Goal: Task Accomplishment & Management: Use online tool/utility

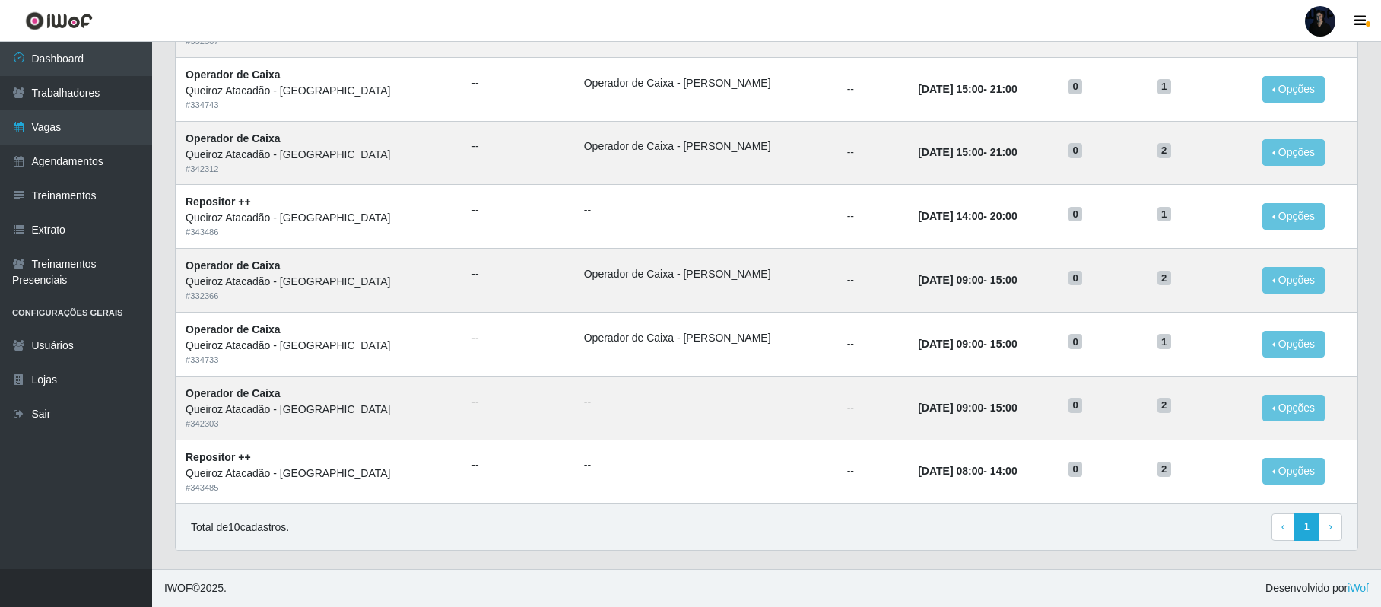
scroll to position [368, 0]
click at [40, 117] on link "Vagas" at bounding box center [76, 127] width 152 height 34
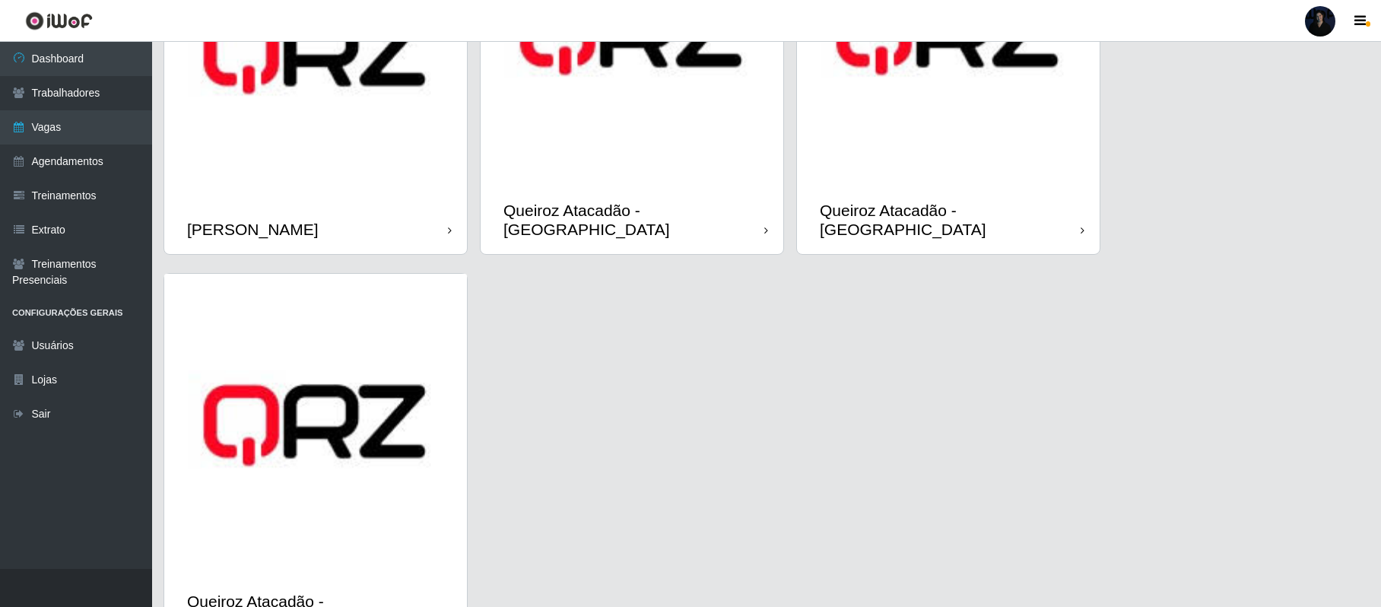
scroll to position [932, 0]
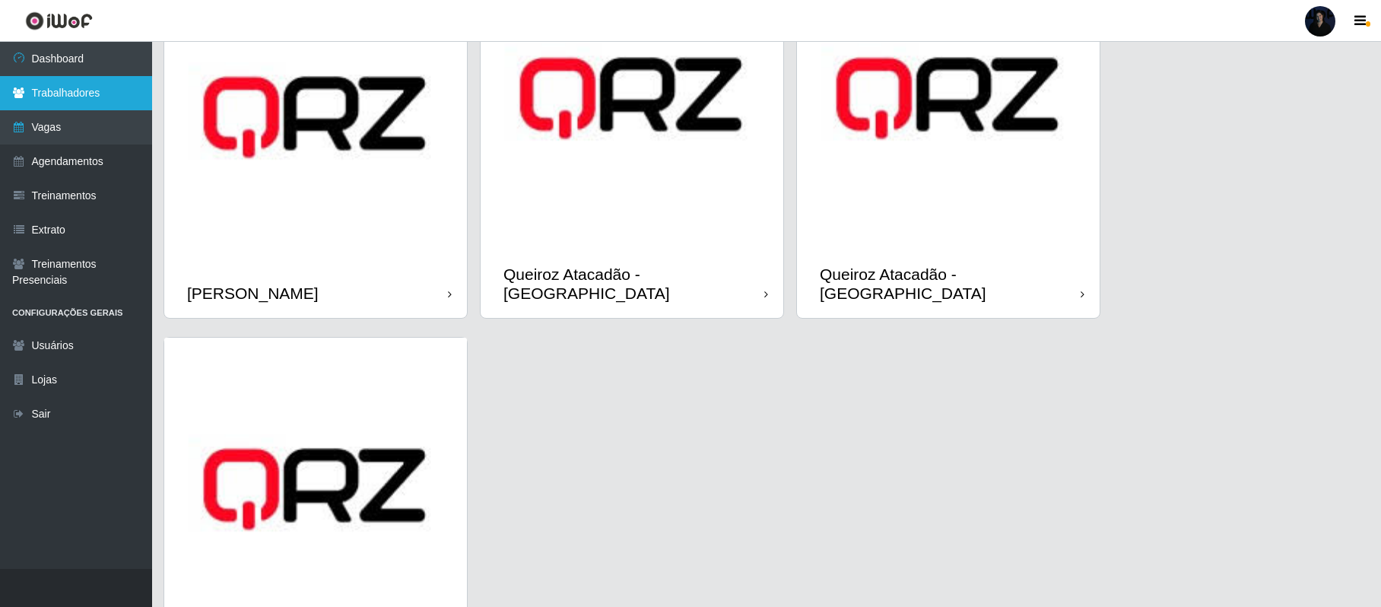
click at [126, 88] on link "Trabalhadores" at bounding box center [76, 93] width 152 height 34
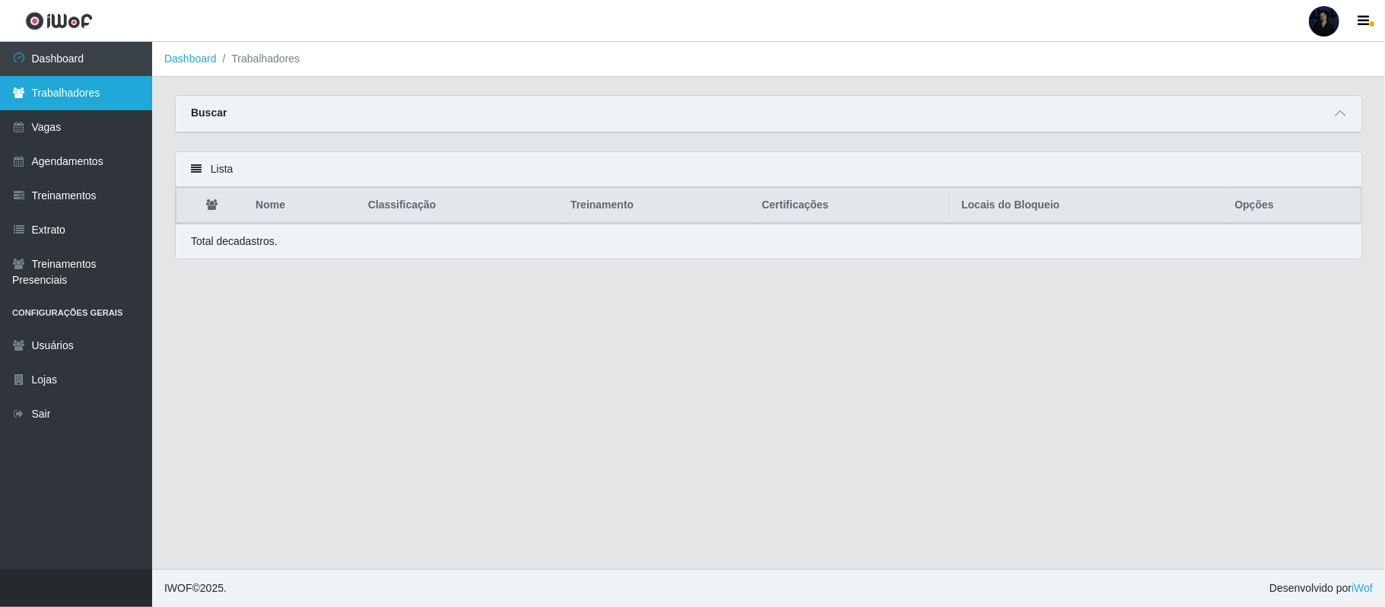
click at [100, 95] on link "Trabalhadores" at bounding box center [76, 93] width 152 height 34
click at [1340, 116] on icon at bounding box center [1340, 113] width 11 height 11
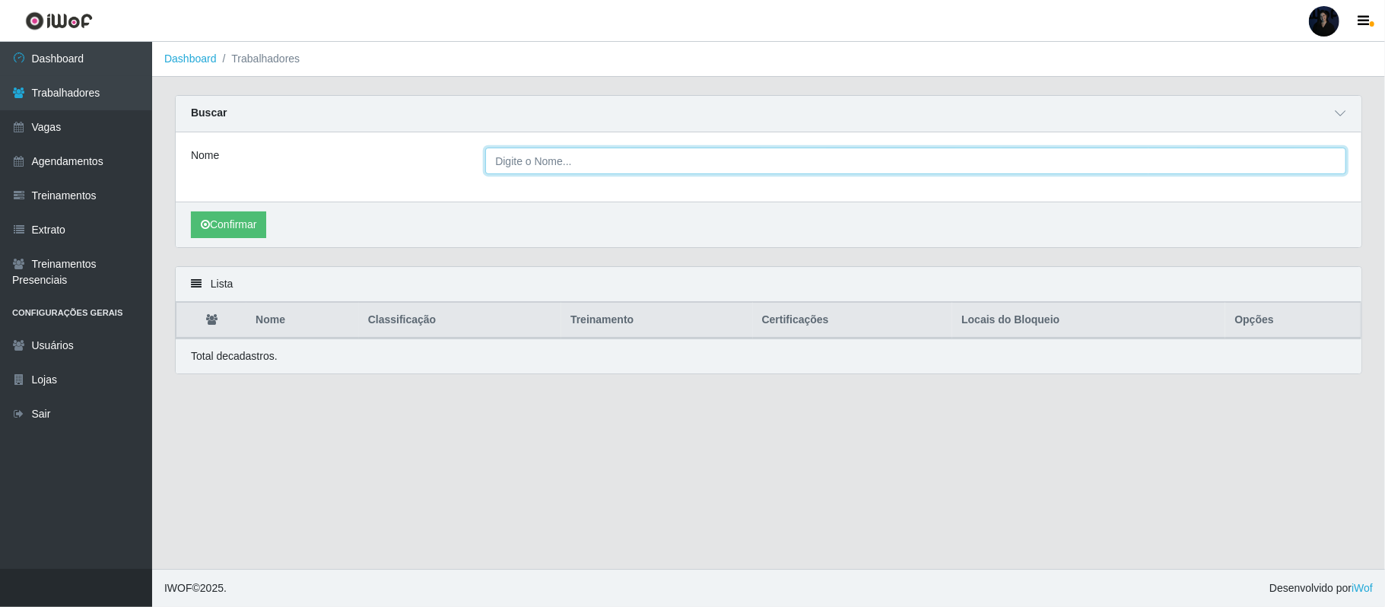
click at [1261, 157] on input "Nome" at bounding box center [915, 161] width 861 height 27
type input "[PERSON_NAME]"
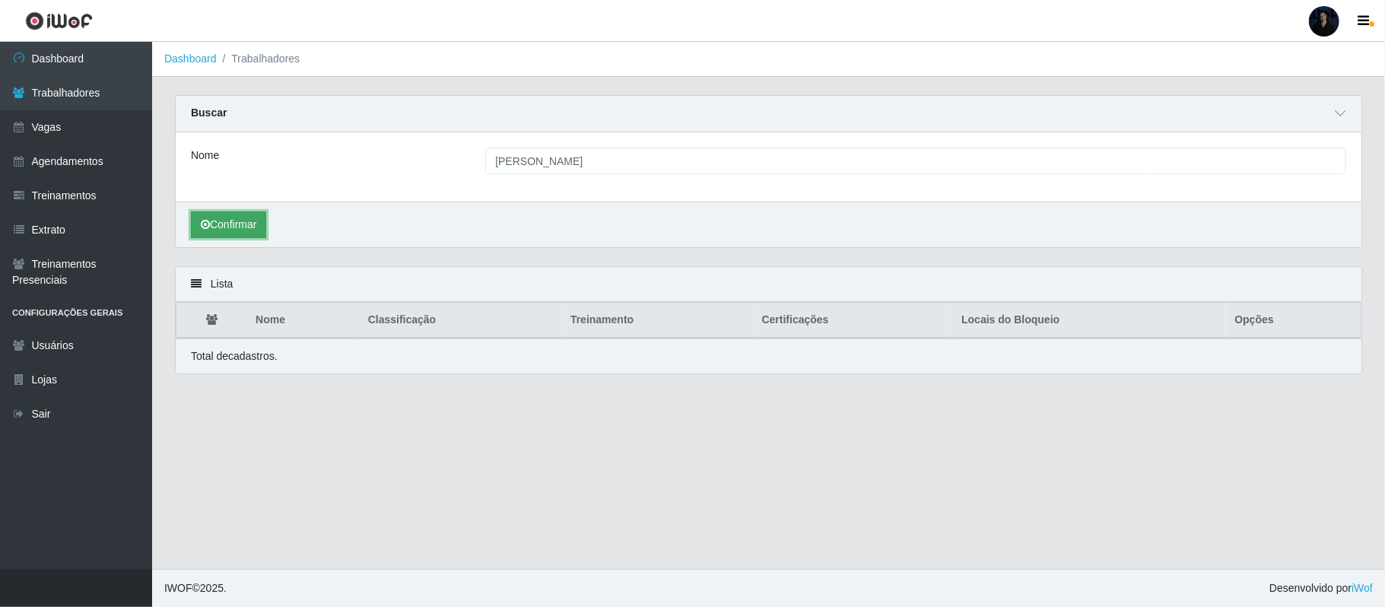
click at [248, 221] on button "Confirmar" at bounding box center [228, 224] width 75 height 27
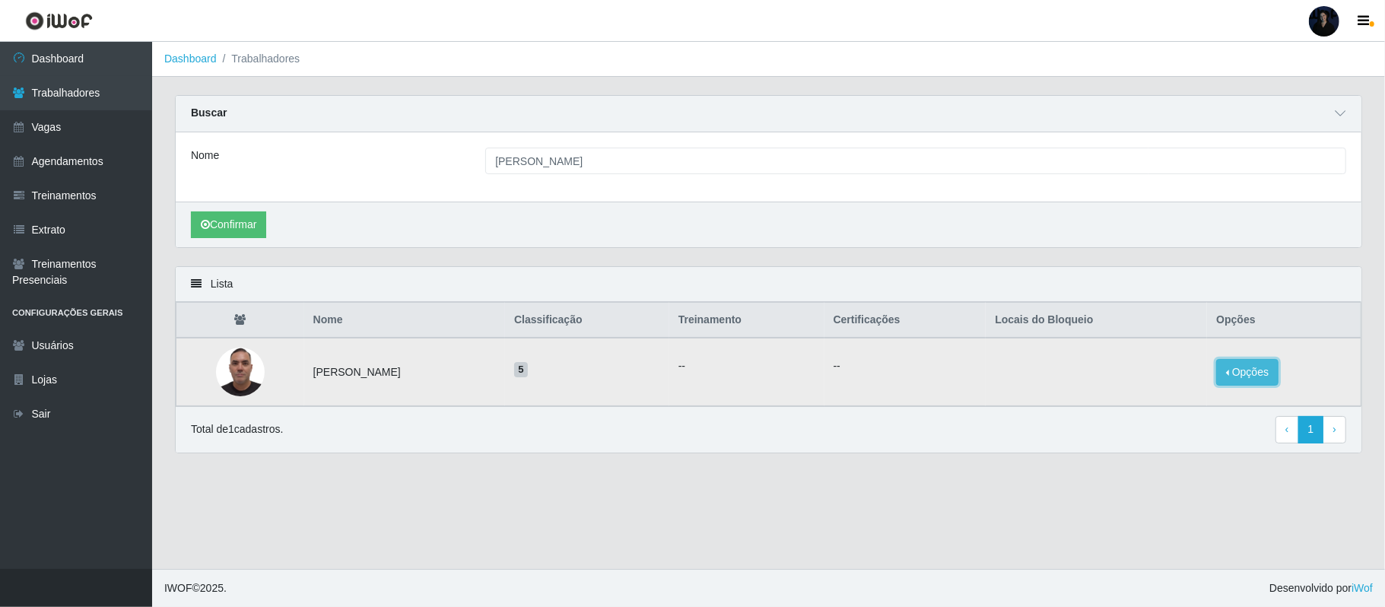
click at [1249, 369] on button "Opções" at bounding box center [1247, 372] width 62 height 27
click at [1157, 381] on button "Bloquear - Loja" at bounding box center [1152, 385] width 122 height 31
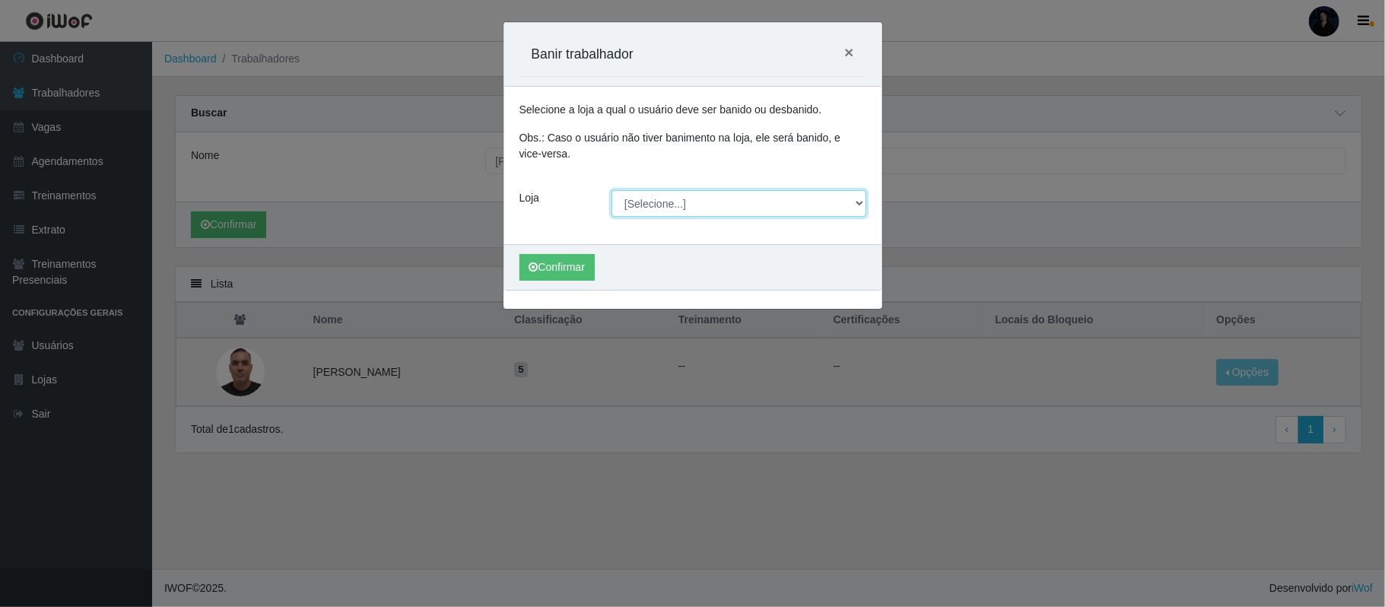
click at [658, 205] on select "[Selecione...] Hiper Queiroz - Alto da Conceição Hiper Queiroz - Boa Vista Hipe…" at bounding box center [739, 203] width 255 height 27
select select "463"
click at [612, 191] on select "[Selecione...] Hiper Queiroz - Alto da Conceição Hiper Queiroz - Boa Vista Hipe…" at bounding box center [739, 203] width 255 height 27
click at [570, 268] on button "Confirmar" at bounding box center [557, 267] width 75 height 27
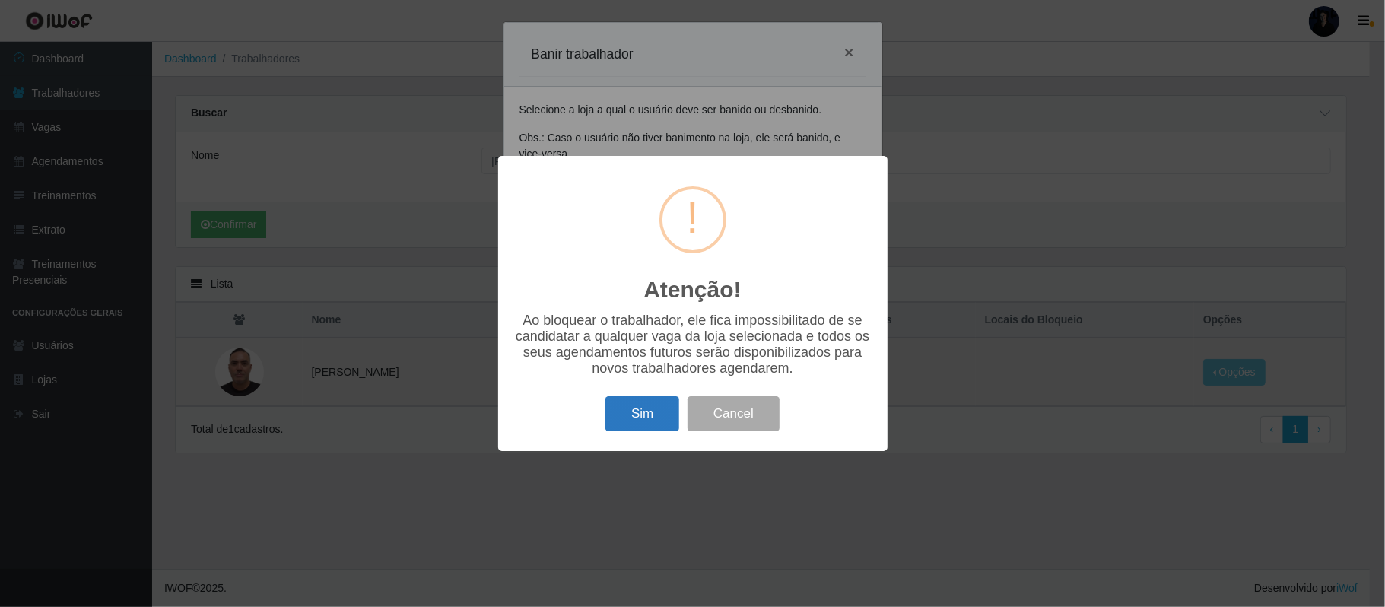
click at [624, 411] on button "Sim" at bounding box center [642, 414] width 74 height 36
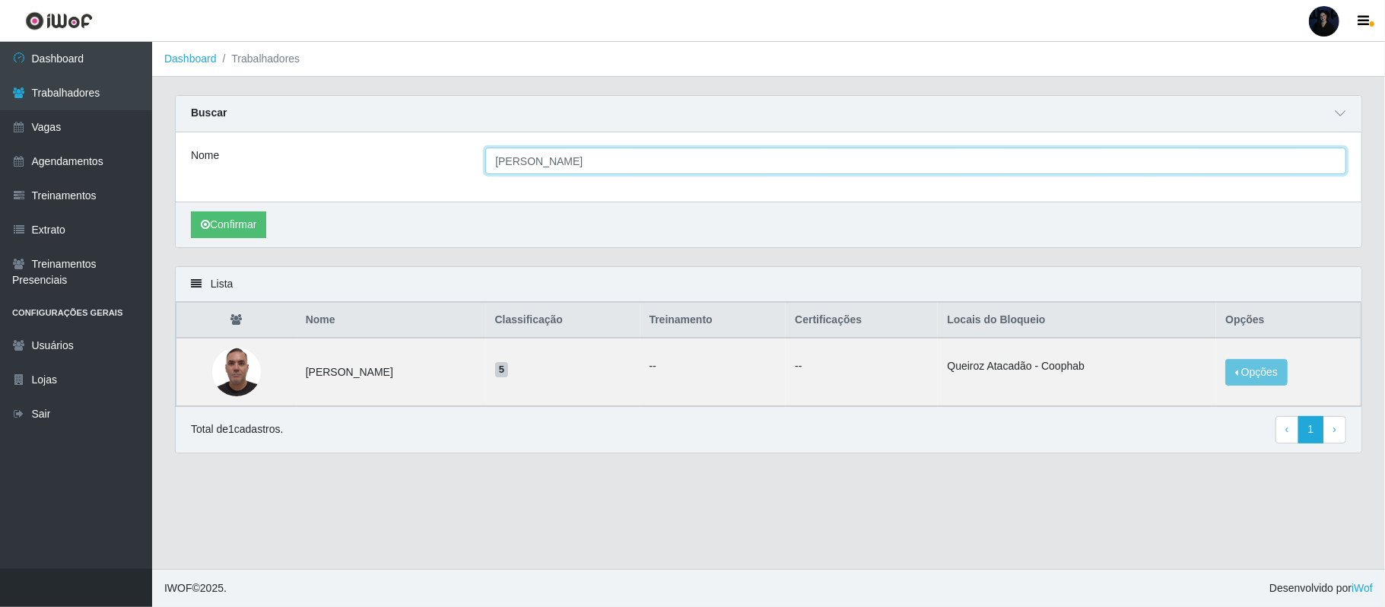
drag, startPoint x: 659, startPoint y: 159, endPoint x: 170, endPoint y: 110, distance: 490.8
click at [170, 110] on div "Carregando... Buscar Nome [PERSON_NAME] Confirmar" at bounding box center [769, 180] width 1210 height 171
type input "[PERSON_NAME] da s"
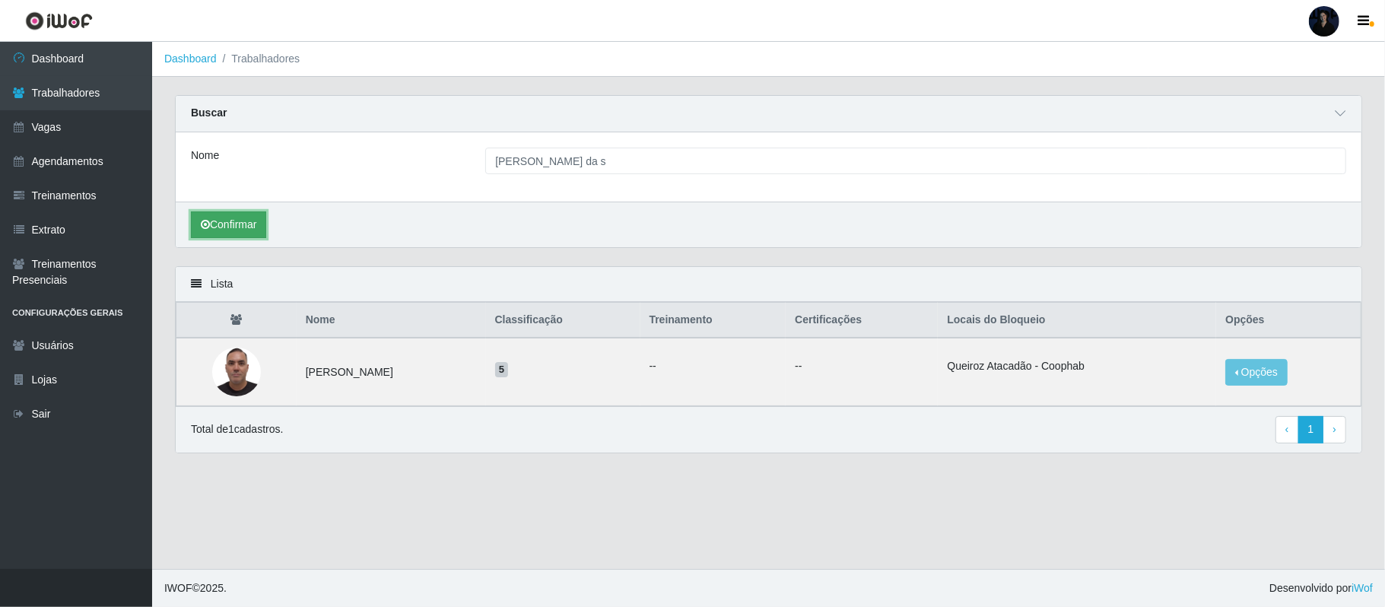
click at [213, 236] on button "Confirmar" at bounding box center [228, 224] width 75 height 27
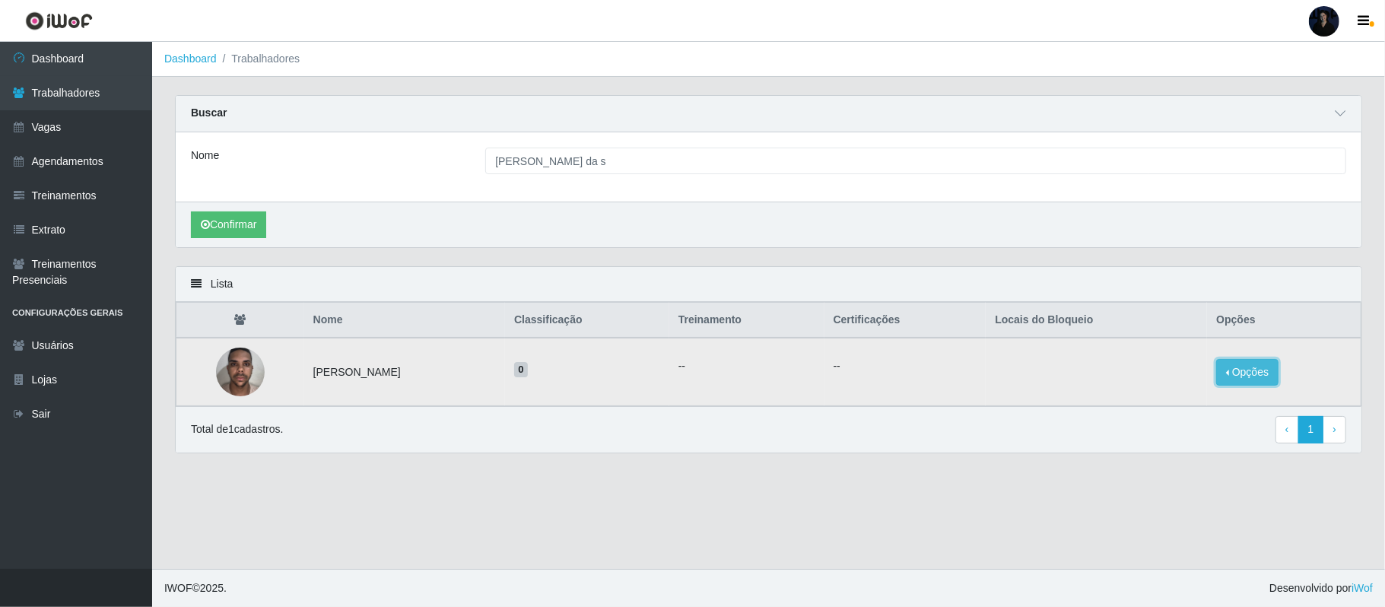
click at [1276, 373] on button "Opções" at bounding box center [1247, 372] width 62 height 27
click at [1150, 379] on button "Bloquear - Loja" at bounding box center [1152, 385] width 122 height 31
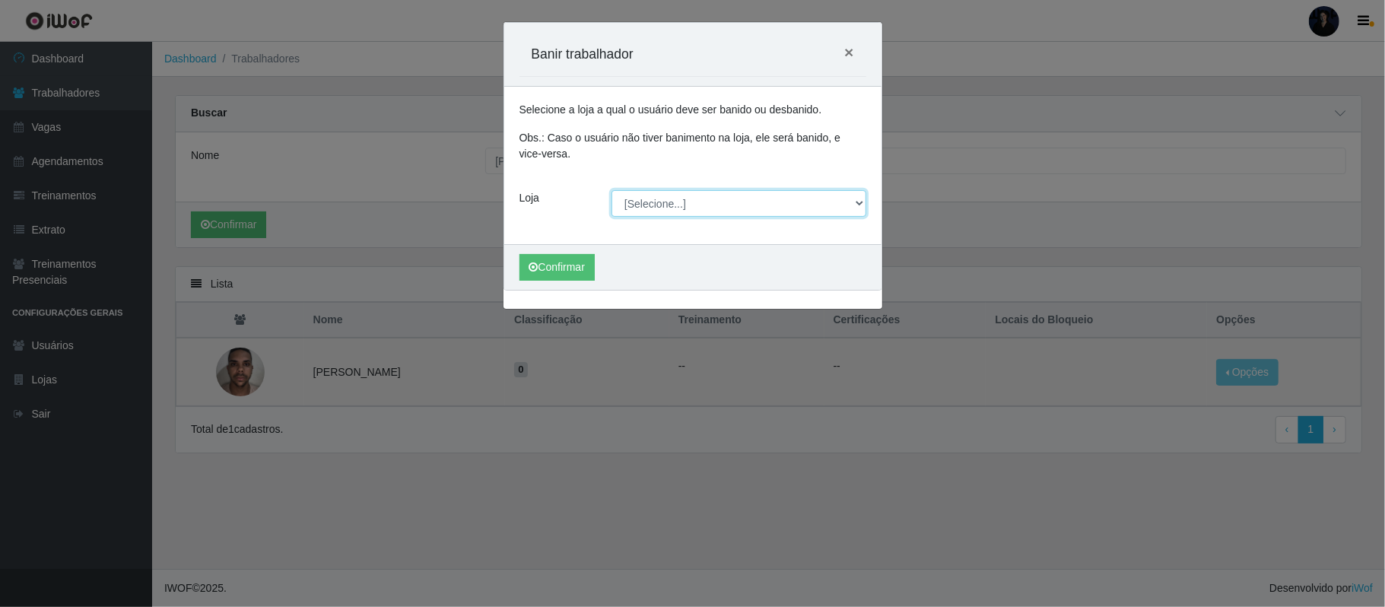
click at [665, 207] on select "[Selecione...] Hiper Queiroz - Alto da Conceição Hiper Queiroz - Boa Vista Hipe…" at bounding box center [739, 203] width 255 height 27
select select "463"
click at [612, 191] on select "[Selecione...] Hiper Queiroz - Alto da Conceição Hiper Queiroz - Boa Vista Hipe…" at bounding box center [739, 203] width 255 height 27
click at [542, 271] on button "Confirmar" at bounding box center [557, 267] width 75 height 27
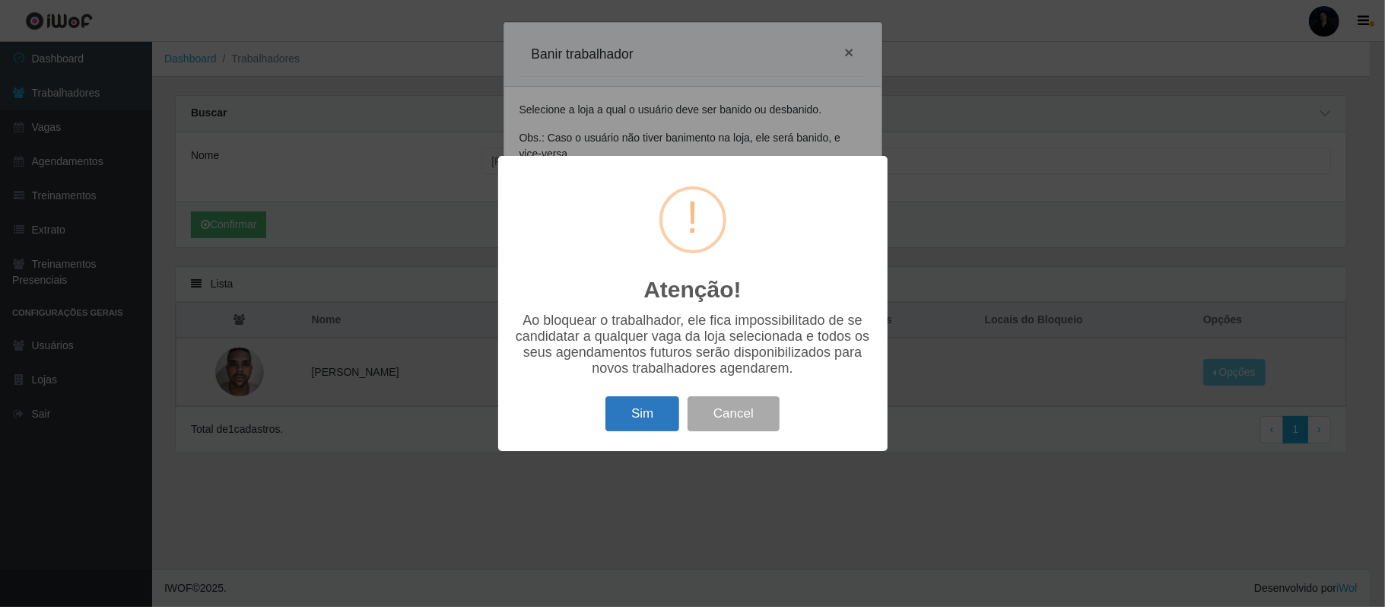
click at [640, 409] on button "Sim" at bounding box center [642, 414] width 74 height 36
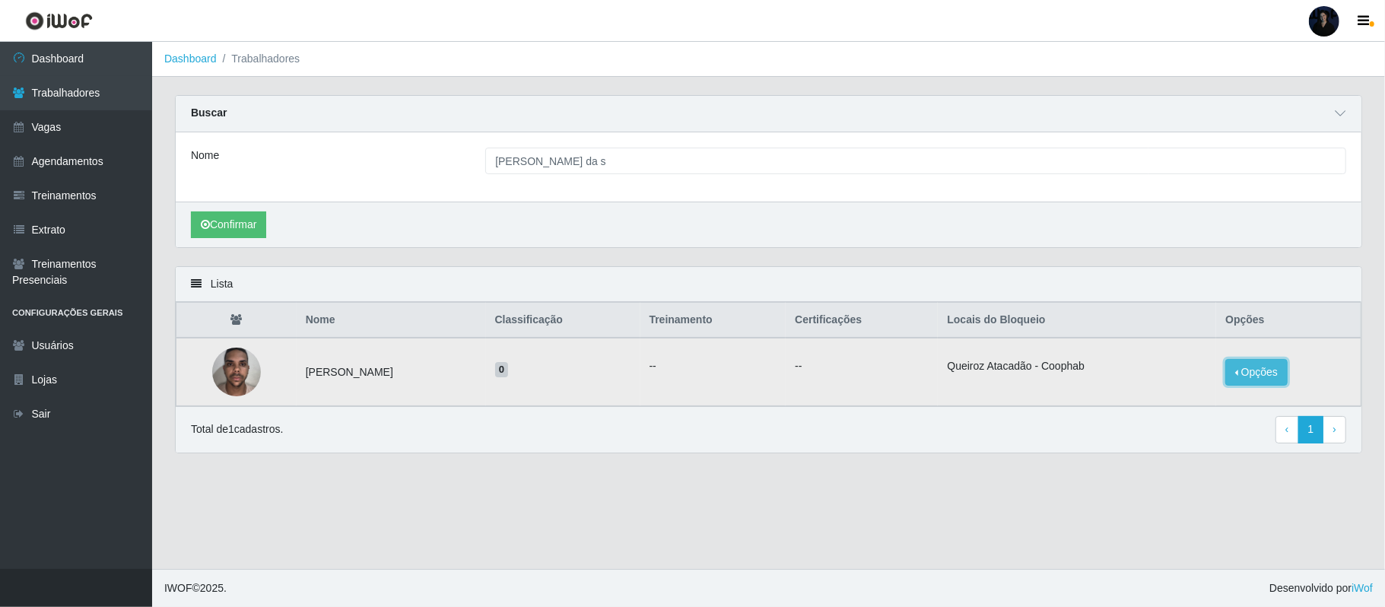
click at [1251, 366] on button "Opções" at bounding box center [1256, 372] width 62 height 27
drag, startPoint x: 307, startPoint y: 371, endPoint x: 436, endPoint y: 371, distance: 128.5
click at [436, 371] on td "[PERSON_NAME]" at bounding box center [391, 372] width 189 height 68
copy td "[PERSON_NAME]"
